Goal: Information Seeking & Learning: Learn about a topic

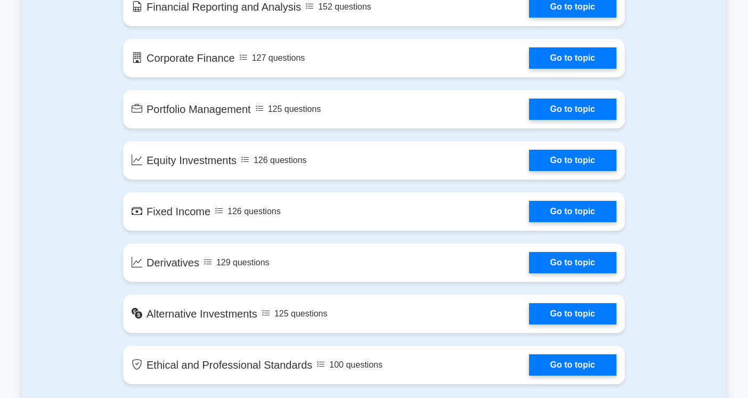
scroll to position [756, 0]
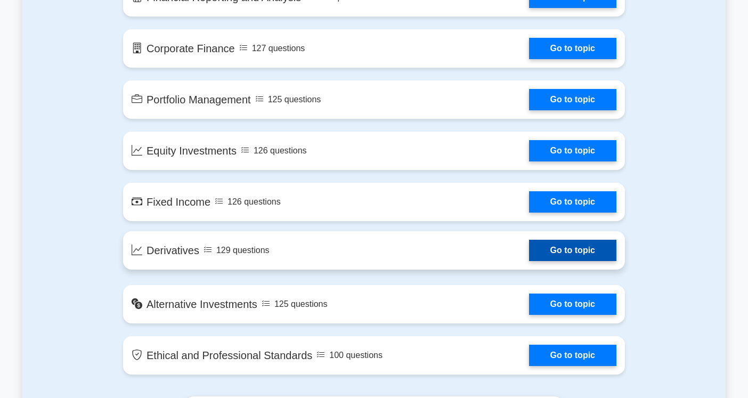
click at [566, 250] on link "Go to topic" at bounding box center [572, 250] width 87 height 21
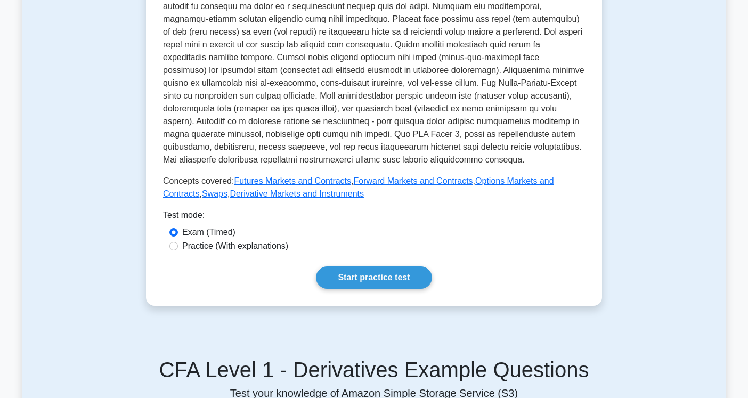
scroll to position [335, 0]
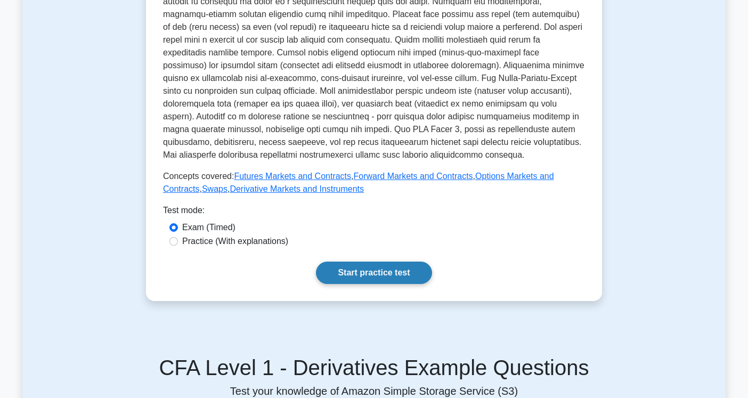
click at [378, 262] on link "Start practice test" at bounding box center [374, 273] width 116 height 22
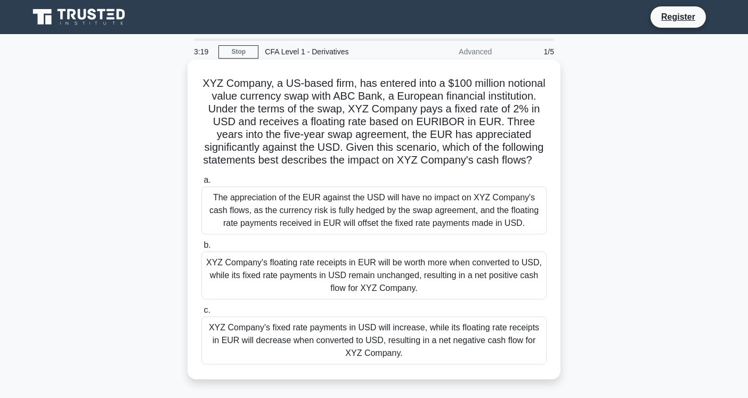
click at [405, 299] on div "XYZ Company's floating rate receipts in EUR will be worth more when converted t…" at bounding box center [373, 276] width 345 height 48
click at [201, 249] on input "b. XYZ Company's floating rate receipts in EUR will be worth more when converte…" at bounding box center [201, 245] width 0 height 7
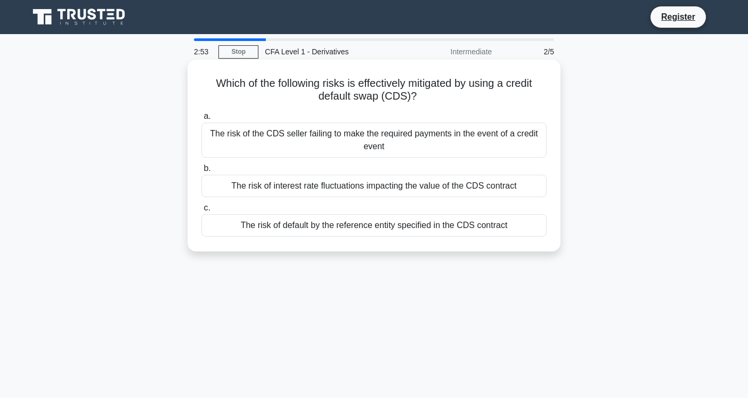
click at [461, 229] on div "The risk of default by the reference entity specified in the CDS contract" at bounding box center [373, 225] width 345 height 22
click at [201, 212] on input "c. The risk of default by the reference entity specified in the CDS contract" at bounding box center [201, 208] width 0 height 7
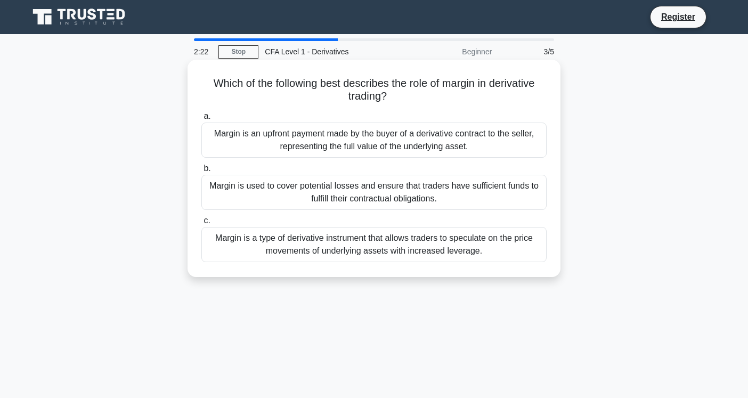
click at [449, 196] on div "Margin is used to cover potential losses and ensure that traders have sufficien…" at bounding box center [373, 192] width 345 height 35
click at [201, 172] on input "b. Margin is used to cover potential losses and ensure that traders have suffic…" at bounding box center [201, 168] width 0 height 7
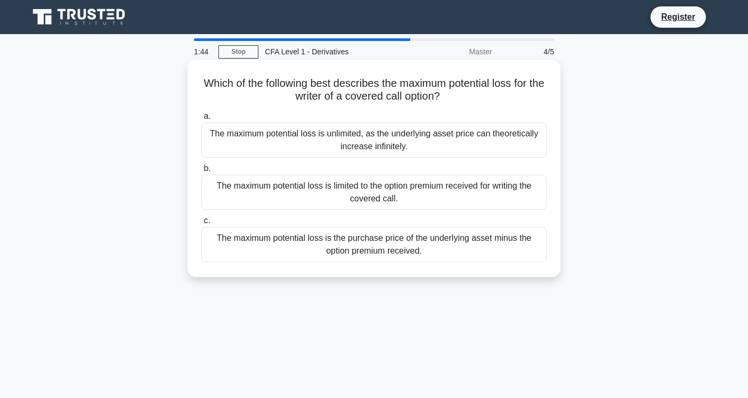
click at [487, 251] on div "The maximum potential loss is the purchase price of the underlying asset minus …" at bounding box center [373, 244] width 345 height 35
click at [201, 224] on input "c. The maximum potential loss is the purchase price of the underlying asset min…" at bounding box center [201, 220] width 0 height 7
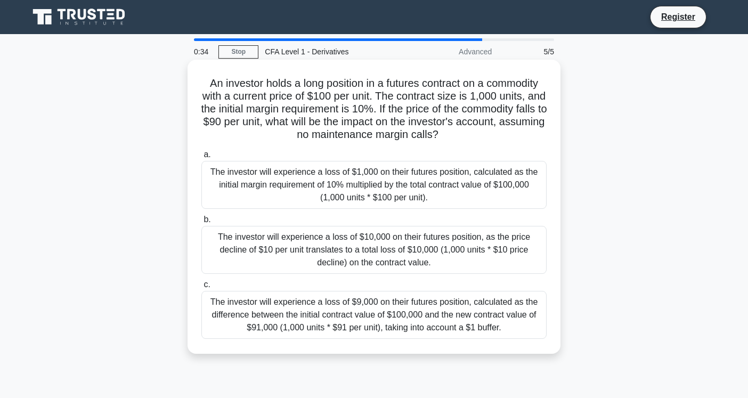
click at [484, 193] on div "The investor will experience a loss of $1,000 on their futures position, calcul…" at bounding box center [373, 185] width 345 height 48
click at [201, 158] on input "a. The investor will experience a loss of $1,000 on their futures position, cal…" at bounding box center [201, 154] width 0 height 7
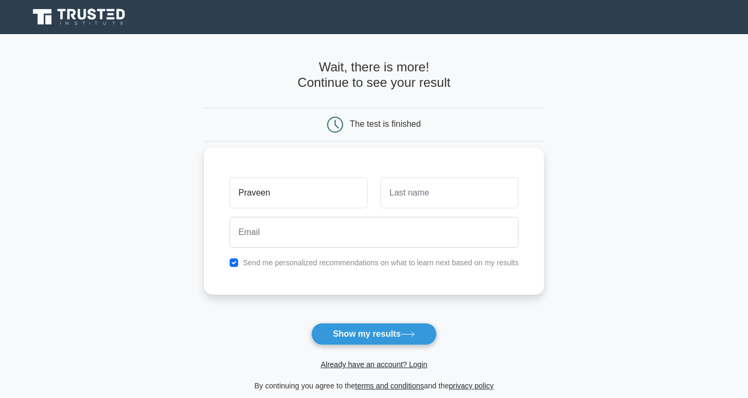
type input "Praveen"
click at [453, 191] on input "text" at bounding box center [449, 192] width 138 height 31
type input "kumar"
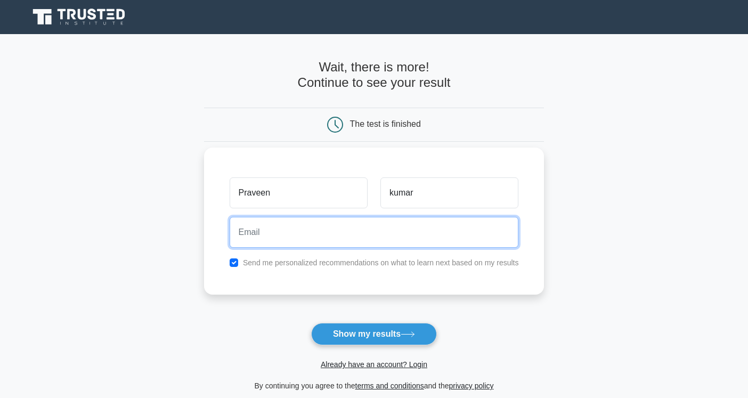
click at [433, 237] on input "email" at bounding box center [374, 232] width 289 height 31
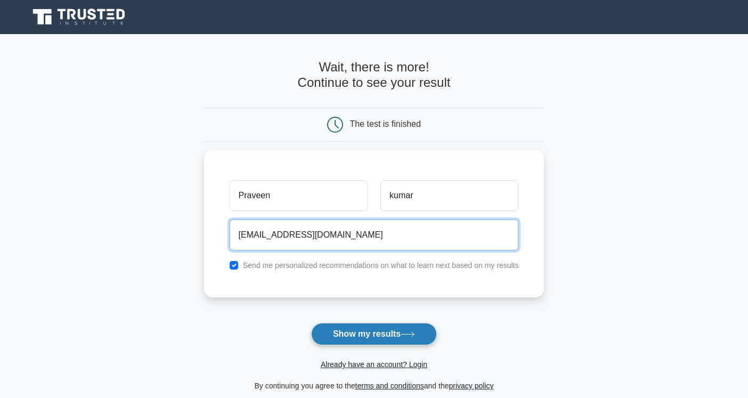
type input "peaveenk560@gmail.com"
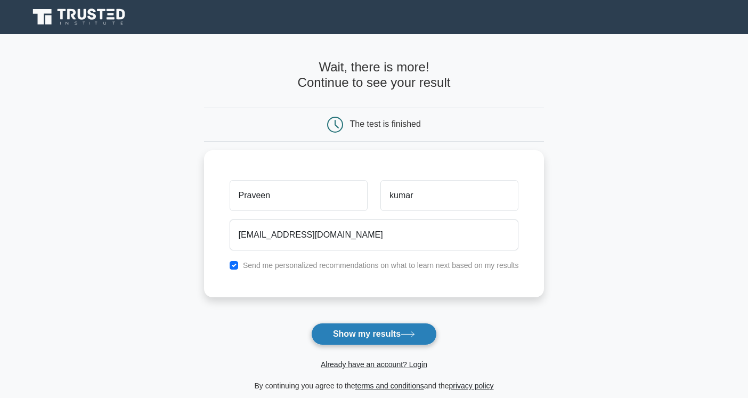
click at [411, 329] on button "Show my results" at bounding box center [374, 334] width 126 height 22
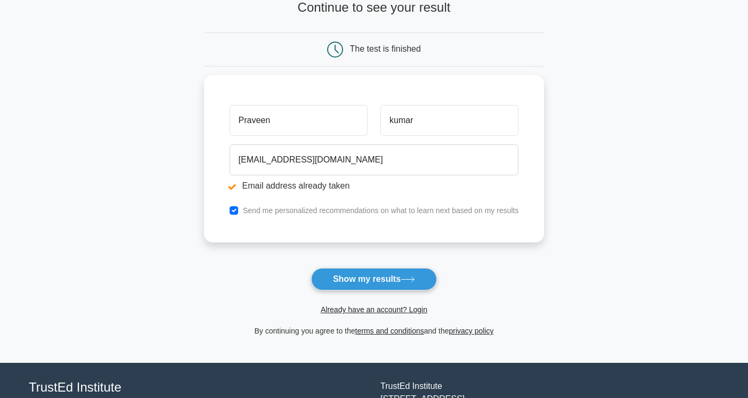
scroll to position [133, 0]
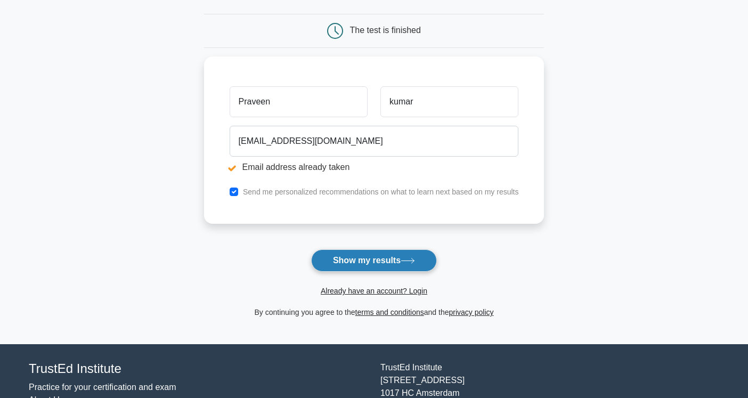
click at [380, 261] on button "Show my results" at bounding box center [374, 260] width 126 height 22
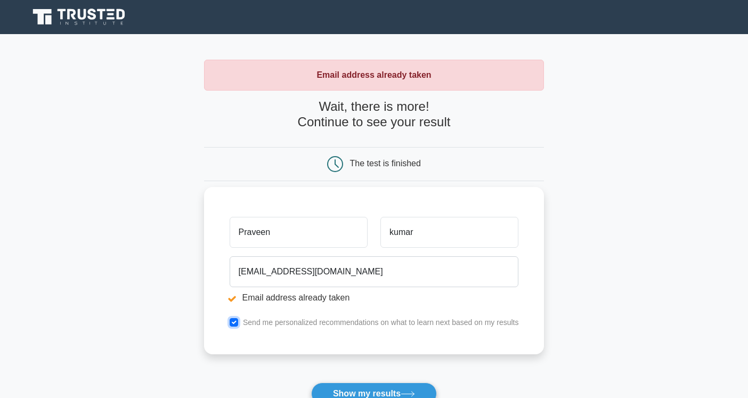
click at [230, 321] on input "checkbox" at bounding box center [234, 322] width 9 height 9
checkbox input "false"
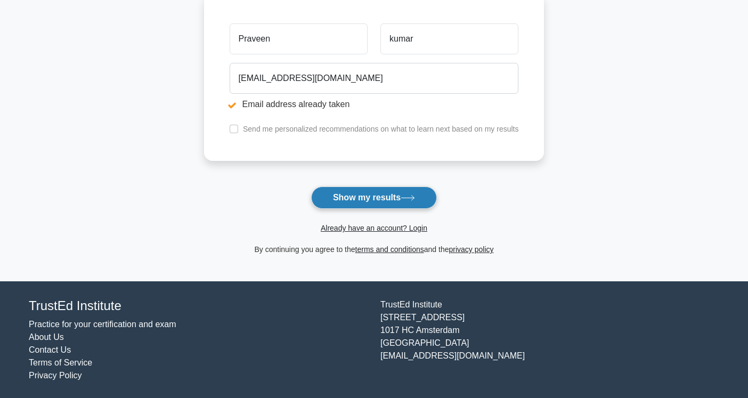
click at [377, 194] on button "Show my results" at bounding box center [374, 197] width 126 height 22
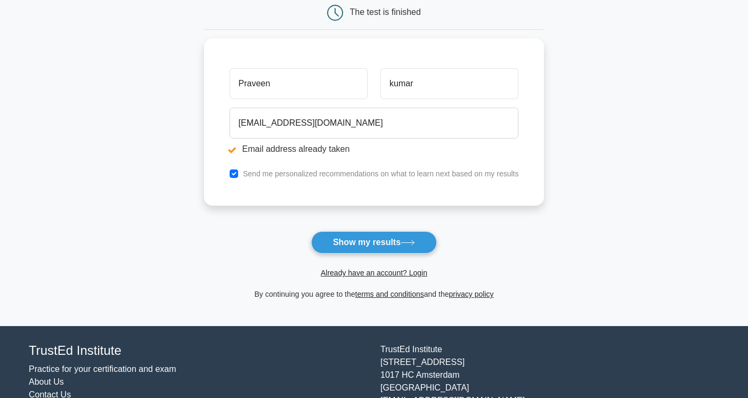
scroll to position [196, 0]
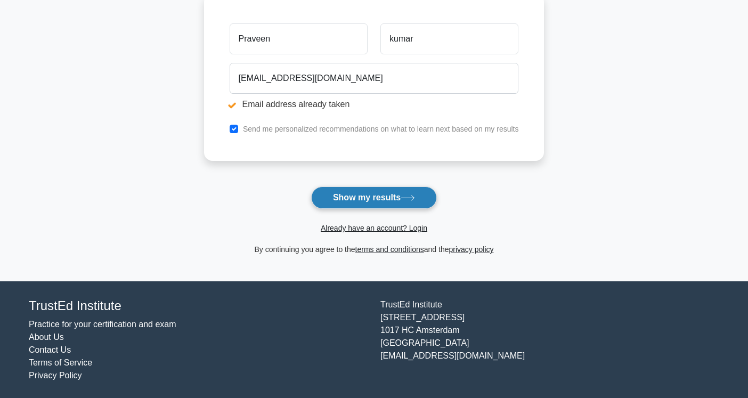
click at [377, 196] on button "Show my results" at bounding box center [374, 197] width 126 height 22
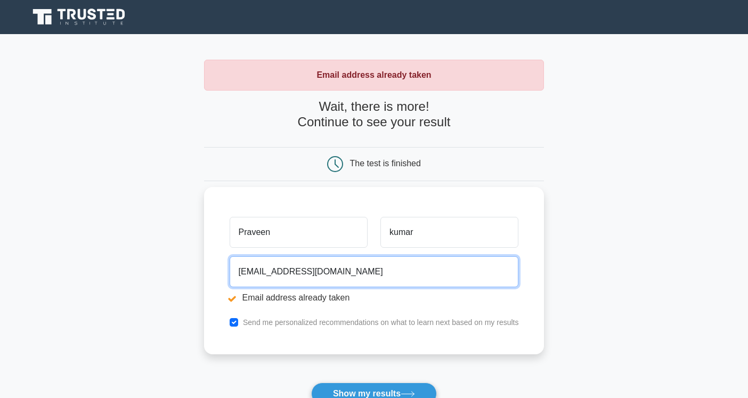
click at [282, 274] on input "[EMAIL_ADDRESS][DOMAIN_NAME]" at bounding box center [374, 271] width 289 height 31
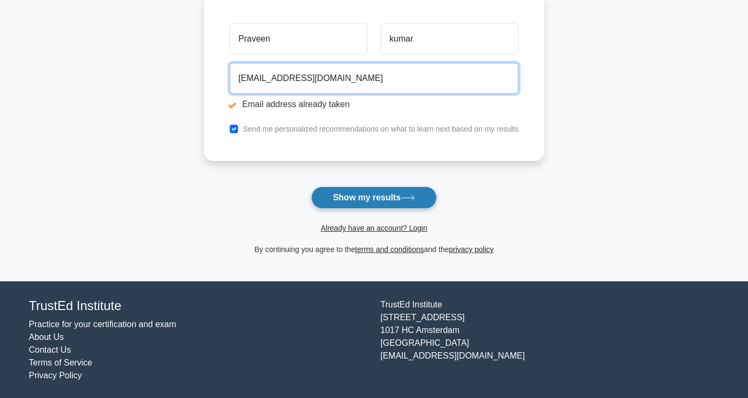
type input "[EMAIL_ADDRESS][DOMAIN_NAME]"
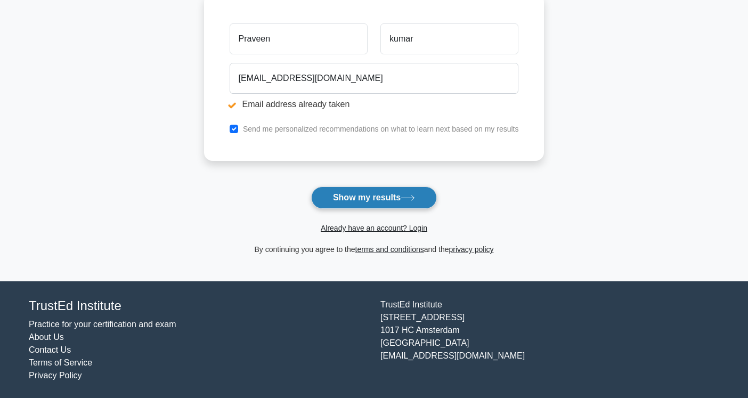
click at [361, 196] on button "Show my results" at bounding box center [374, 197] width 126 height 22
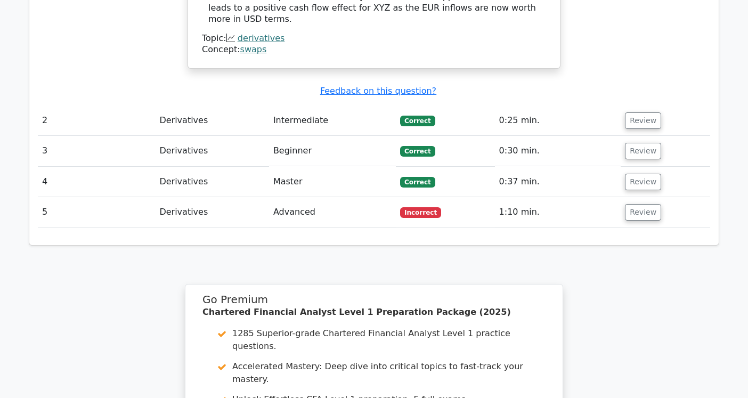
scroll to position [1423, 0]
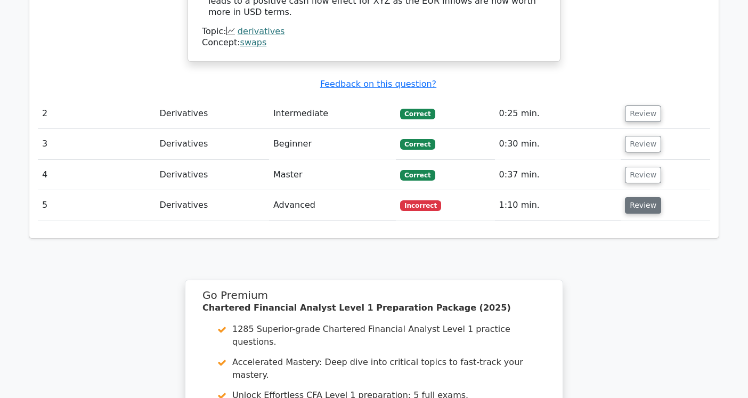
click at [629, 197] on button "Review" at bounding box center [643, 205] width 36 height 17
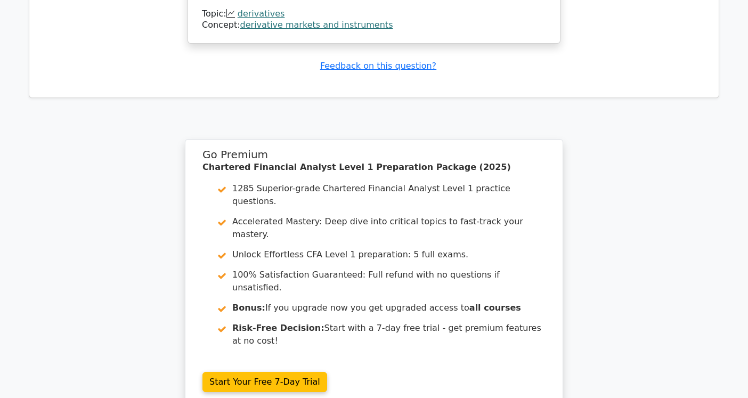
scroll to position [2152, 0]
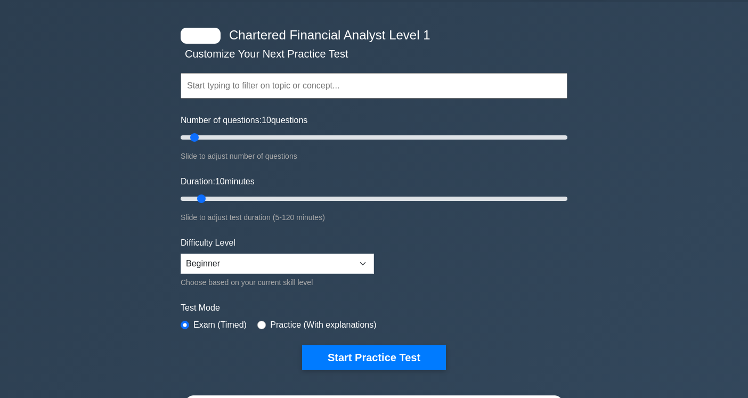
scroll to position [31, 0]
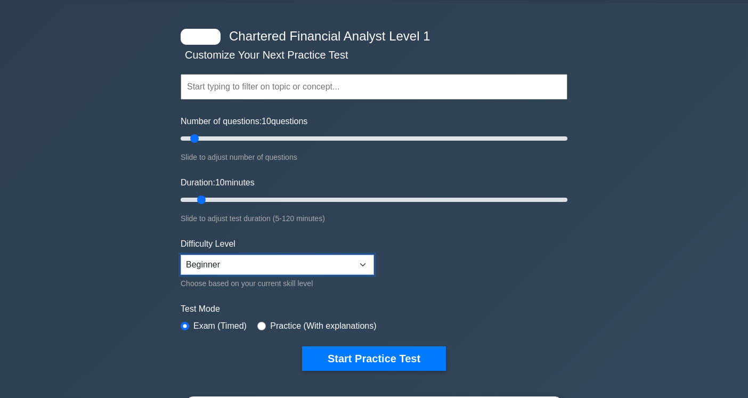
click at [367, 270] on select "Beginner Intermediate Expert" at bounding box center [277, 265] width 193 height 20
select select "expert"
click at [181, 255] on select "Beginner Intermediate Expert" at bounding box center [277, 265] width 193 height 20
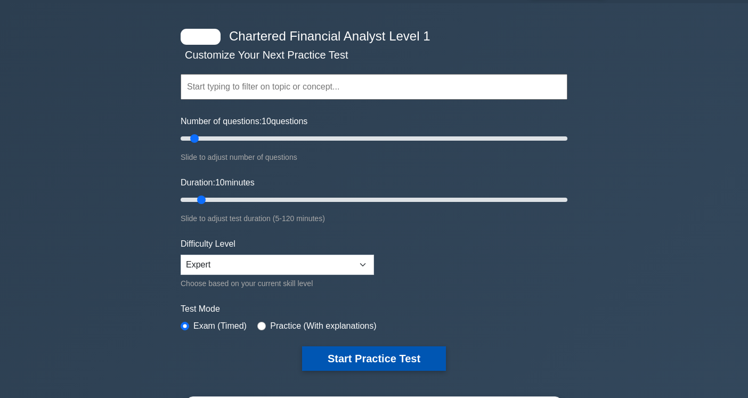
click at [368, 360] on button "Start Practice Test" at bounding box center [374, 358] width 144 height 25
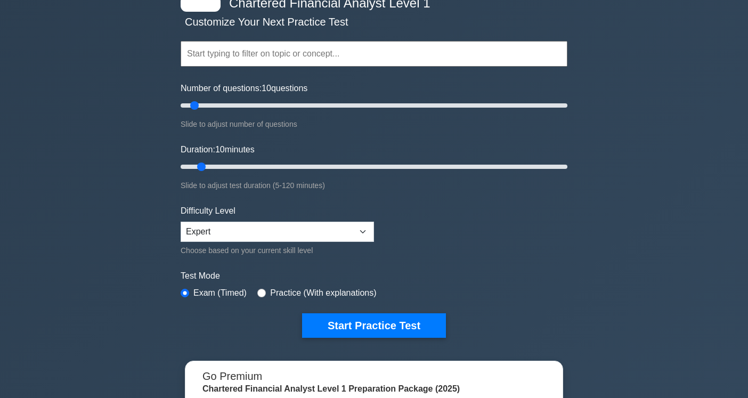
scroll to position [27, 0]
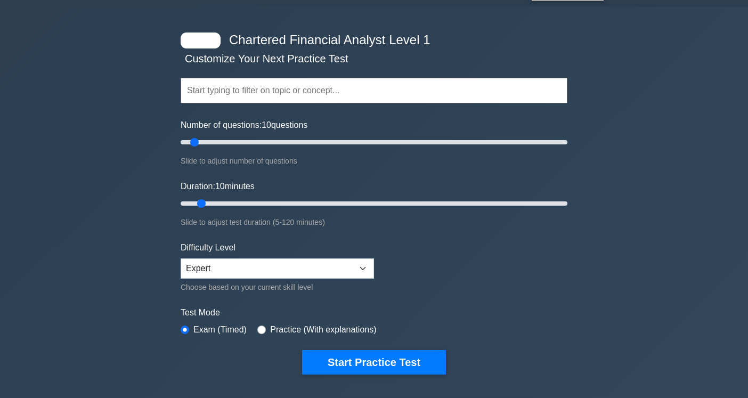
click at [259, 88] on input "text" at bounding box center [374, 91] width 387 height 26
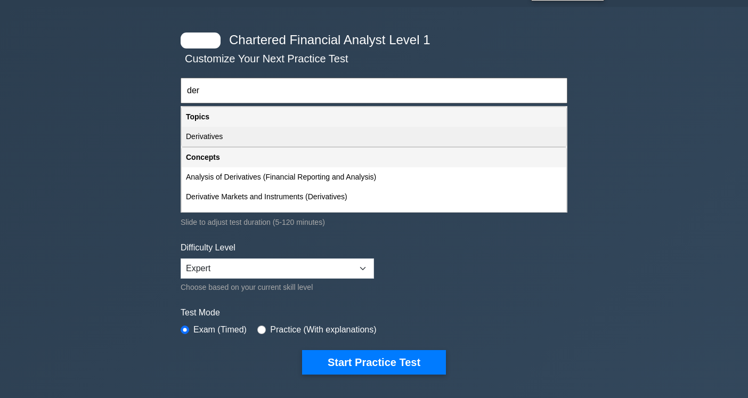
click at [245, 142] on div "Derivatives" at bounding box center [374, 137] width 385 height 20
type input "Derivatives"
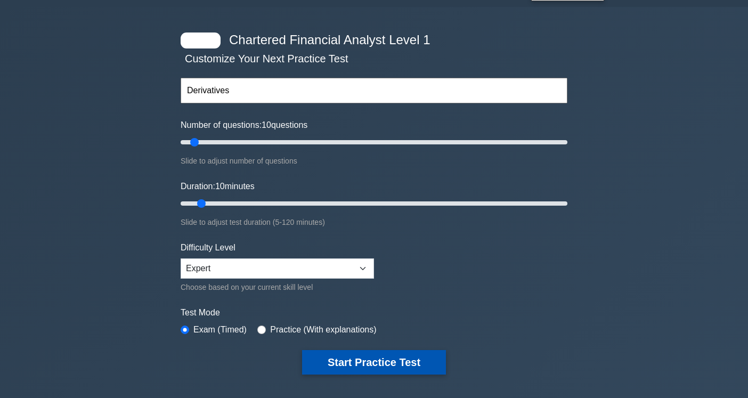
click at [379, 366] on button "Start Practice Test" at bounding box center [374, 362] width 144 height 25
click at [379, 362] on button "Start Practice Test" at bounding box center [374, 362] width 144 height 25
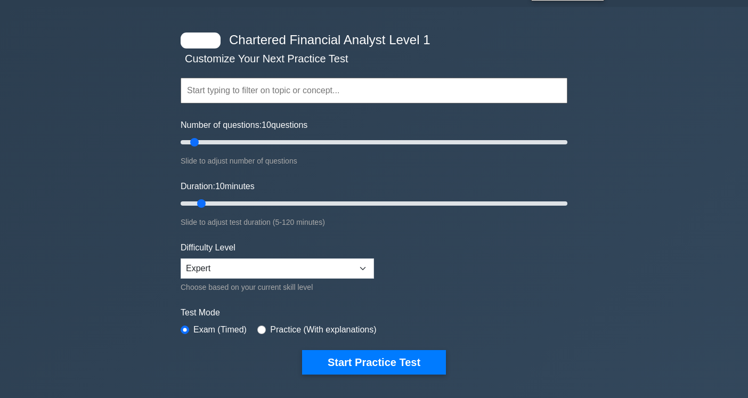
click at [280, 93] on input "text" at bounding box center [374, 91] width 387 height 26
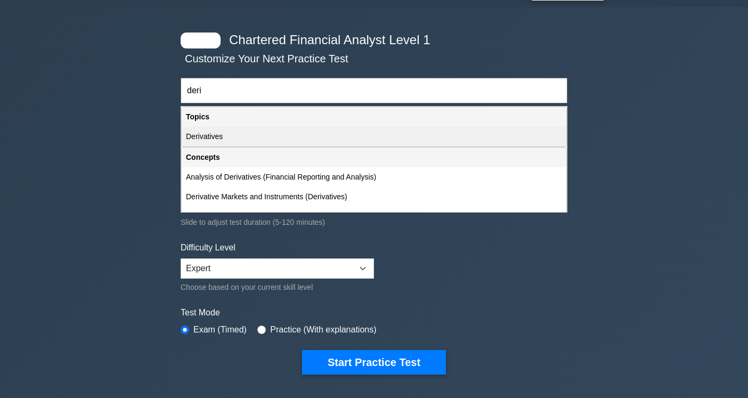
click at [278, 139] on div "Derivatives" at bounding box center [374, 137] width 385 height 20
type input "Derivatives"
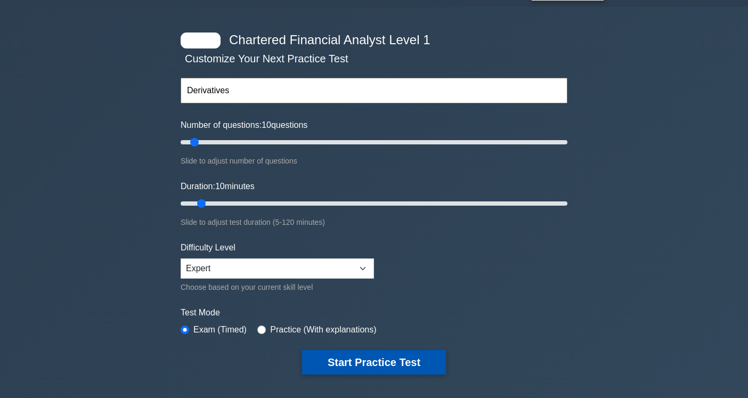
click at [353, 364] on button "Start Practice Test" at bounding box center [374, 362] width 144 height 25
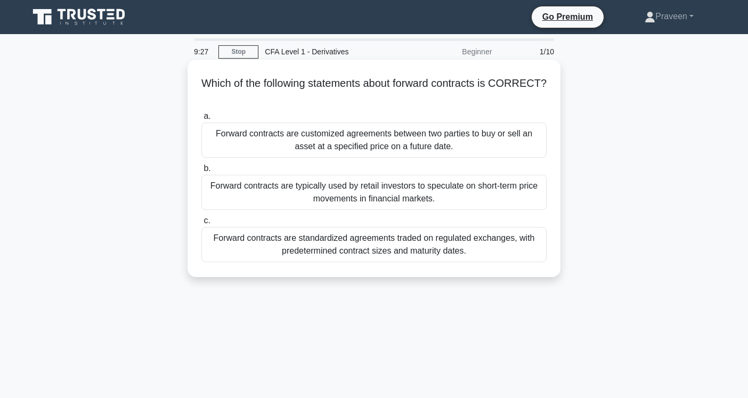
click at [400, 135] on div "Forward contracts are customized agreements between two parties to buy or sell …" at bounding box center [373, 140] width 345 height 35
click at [201, 120] on input "a. Forward contracts are customized agreements between two parties to buy or se…" at bounding box center [201, 116] width 0 height 7
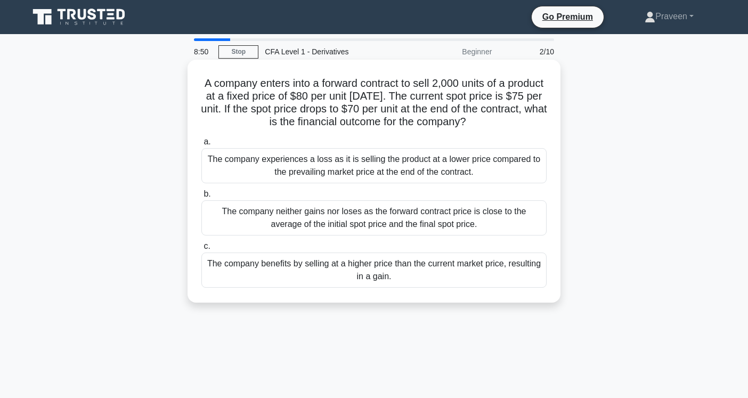
click at [407, 275] on div "The company benefits by selling at a higher price than the current market price…" at bounding box center [373, 270] width 345 height 35
click at [201, 250] on input "c. The company benefits by selling at a higher price than the current market pr…" at bounding box center [201, 246] width 0 height 7
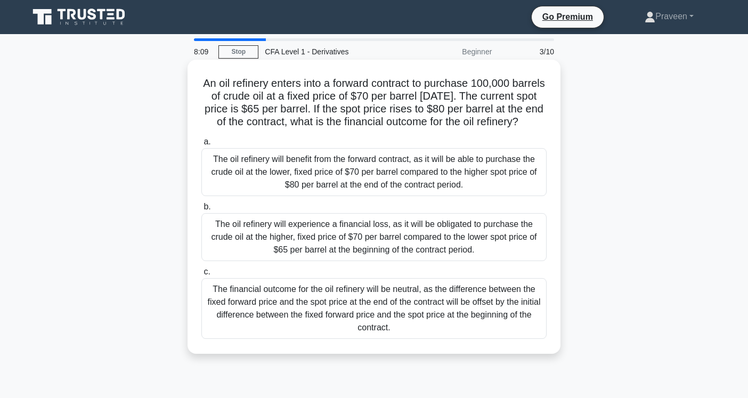
click at [499, 184] on div "The oil refinery will benefit from the forward contract, as it will be able to …" at bounding box center [373, 172] width 345 height 48
click at [201, 145] on input "a. The oil refinery will benefit from the forward contract, as it will be able …" at bounding box center [201, 142] width 0 height 7
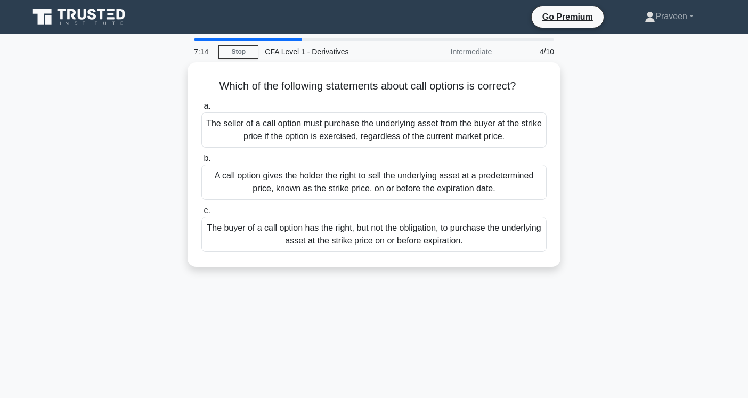
click at [499, 184] on div "A call option gives the holder the right to sell the underlying asset at a pred…" at bounding box center [373, 182] width 345 height 35
click at [201, 162] on input "b. A call option gives the holder the right to sell the underlying asset at a p…" at bounding box center [201, 158] width 0 height 7
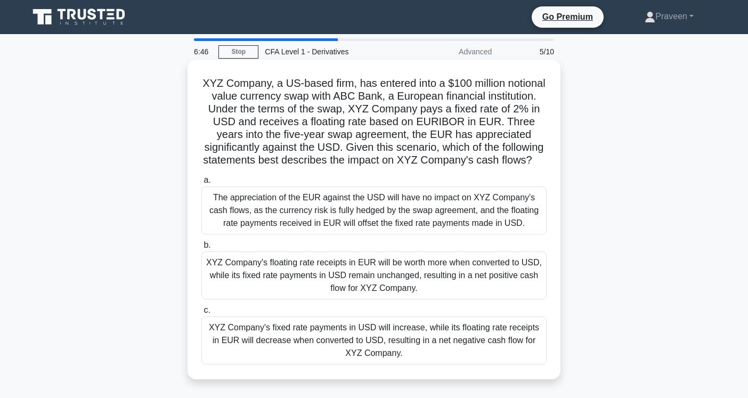
click at [486, 281] on div "XYZ Company's floating rate receipts in EUR will be worth more when converted t…" at bounding box center [373, 276] width 345 height 48
click at [201, 249] on input "b. XYZ Company's floating rate receipts in EUR will be worth more when converte…" at bounding box center [201, 245] width 0 height 7
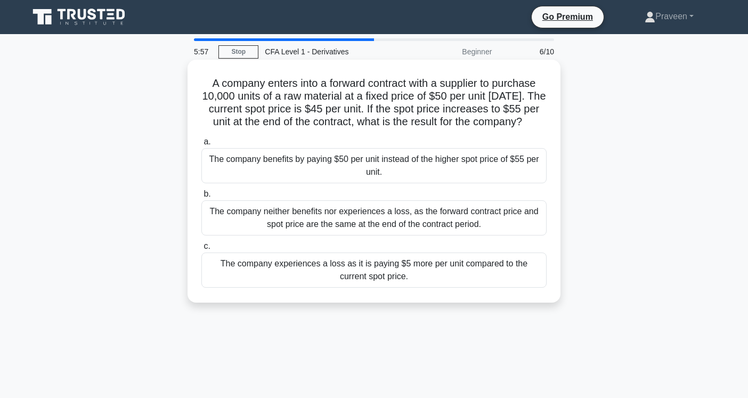
click at [448, 183] on div "The company benefits by paying $50 per unit instead of the higher spot price of…" at bounding box center [373, 165] width 345 height 35
click at [201, 145] on input "a. The company benefits by paying $50 per unit instead of the higher spot price…" at bounding box center [201, 142] width 0 height 7
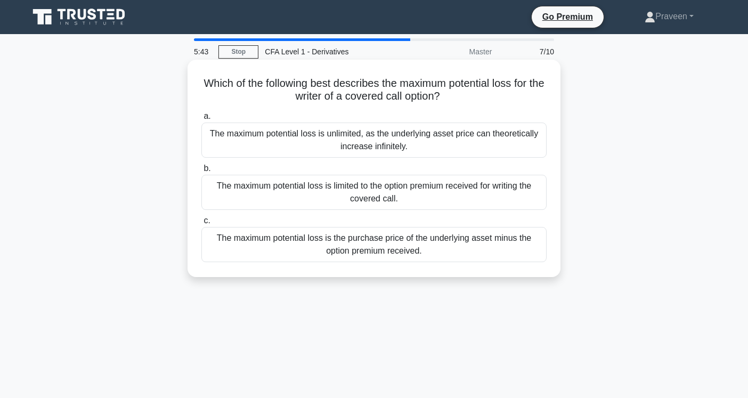
click at [428, 238] on div "The maximum potential loss is the purchase price of the underlying asset minus …" at bounding box center [373, 244] width 345 height 35
click at [201, 224] on input "c. The maximum potential loss is the purchase price of the underlying asset min…" at bounding box center [201, 220] width 0 height 7
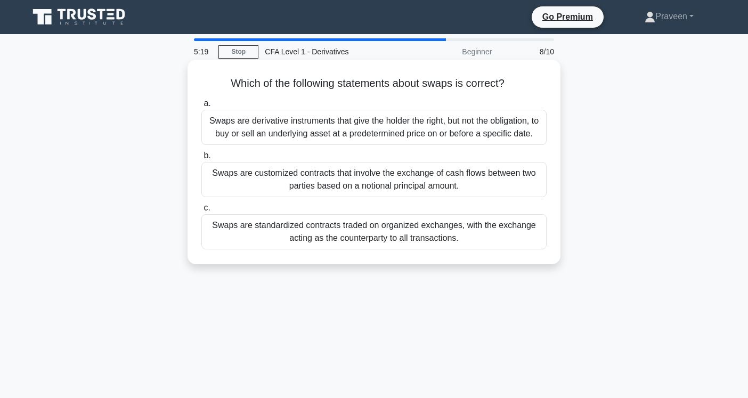
click at [423, 182] on div "Swaps are customized contracts that involve the exchange of cash flows between …" at bounding box center [373, 179] width 345 height 35
click at [201, 159] on input "b. Swaps are customized contracts that involve the exchange of cash flows betwe…" at bounding box center [201, 155] width 0 height 7
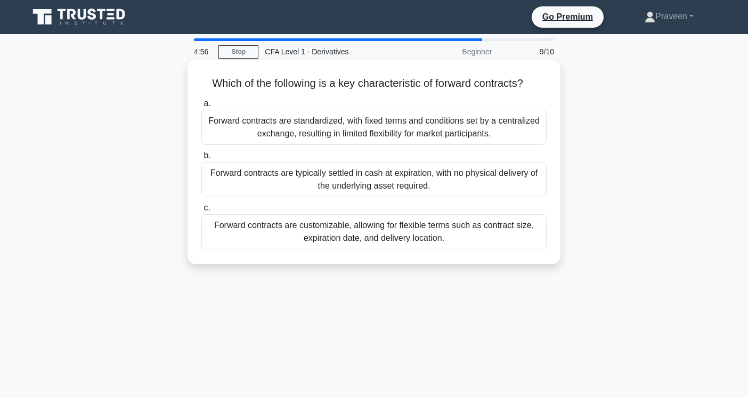
click at [422, 232] on div "Forward contracts are customizable, allowing for flexible terms such as contrac…" at bounding box center [373, 231] width 345 height 35
click at [201, 212] on input "c. Forward contracts are customizable, allowing for flexible terms such as cont…" at bounding box center [201, 208] width 0 height 7
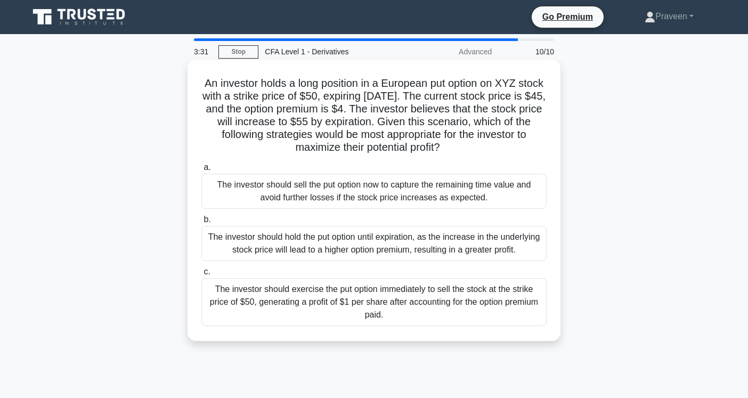
click at [429, 199] on div "The investor should sell the put option now to capture the remaining time value…" at bounding box center [373, 191] width 345 height 35
click at [201, 171] on input "a. The investor should sell the put option now to capture the remaining time va…" at bounding box center [201, 167] width 0 height 7
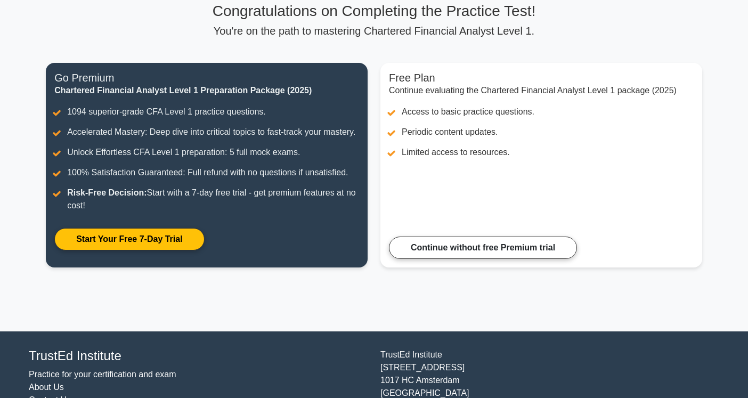
scroll to position [83, 0]
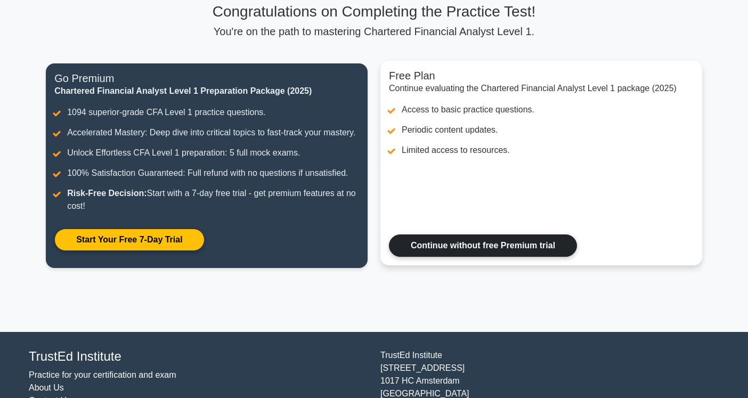
click at [425, 244] on link "Continue without free Premium trial" at bounding box center [483, 245] width 188 height 22
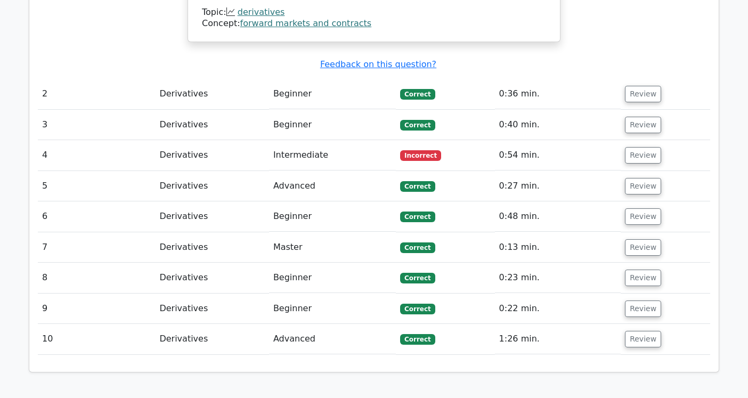
scroll to position [1177, 0]
click at [632, 148] on button "Review" at bounding box center [643, 156] width 36 height 17
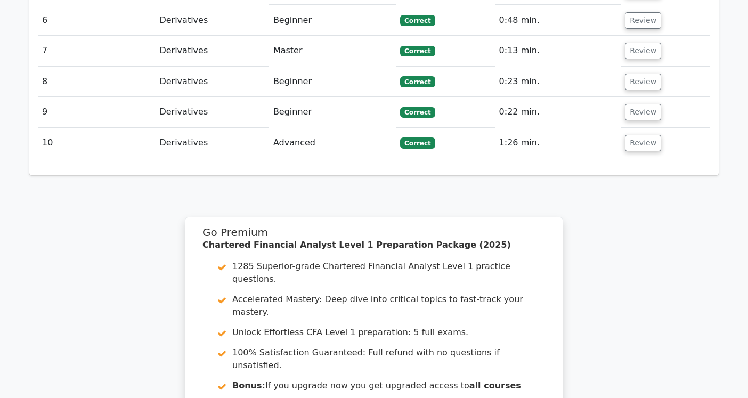
scroll to position [1977, 0]
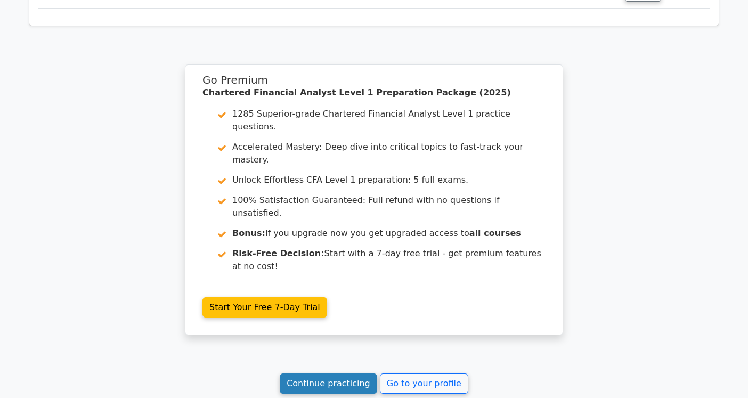
click at [348, 374] on link "Continue practicing" at bounding box center [329, 384] width 98 height 20
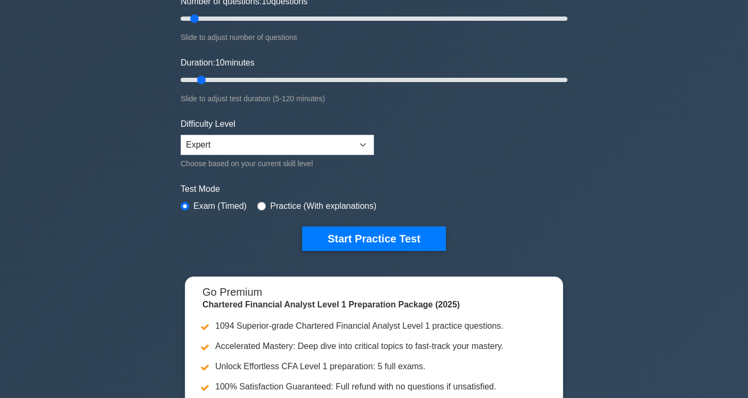
scroll to position [152, 0]
